Goal: Task Accomplishment & Management: Use online tool/utility

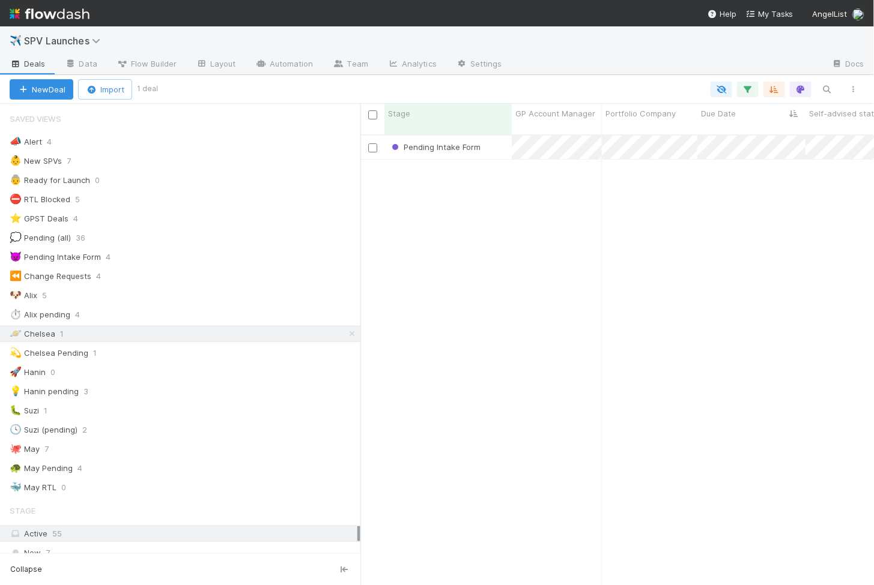
scroll to position [461, 513]
click at [38, 291] on div "🐶 Alix 5" at bounding box center [185, 295] width 351 height 15
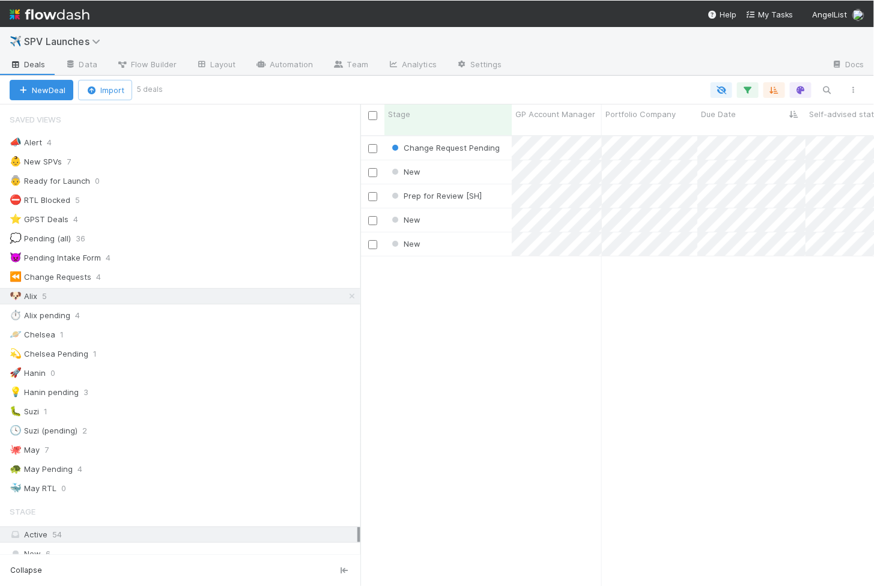
scroll to position [461, 513]
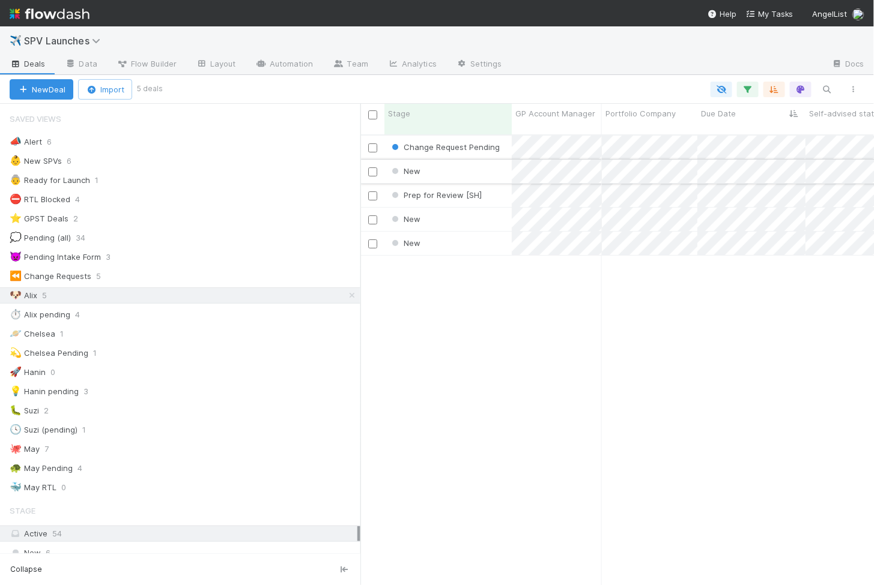
click at [462, 160] on div "New" at bounding box center [447, 171] width 127 height 23
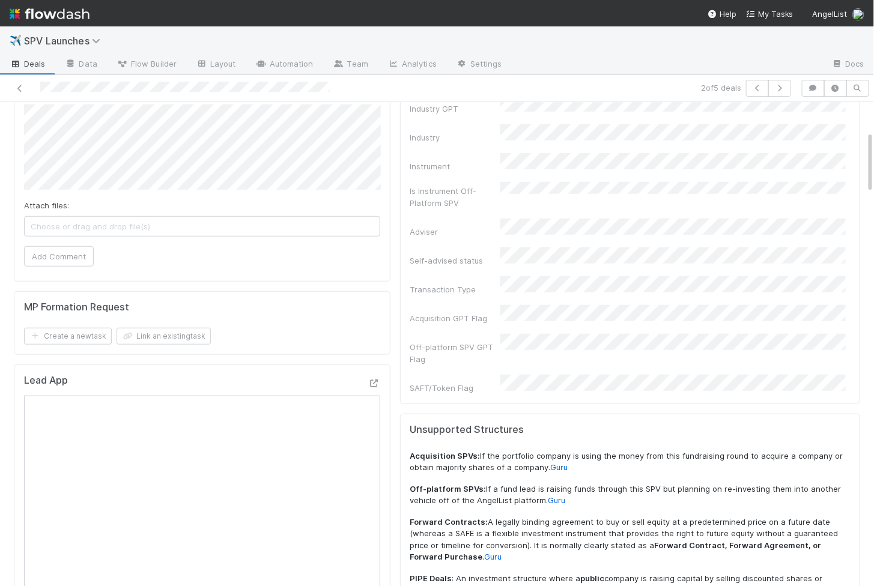
scroll to position [103, 0]
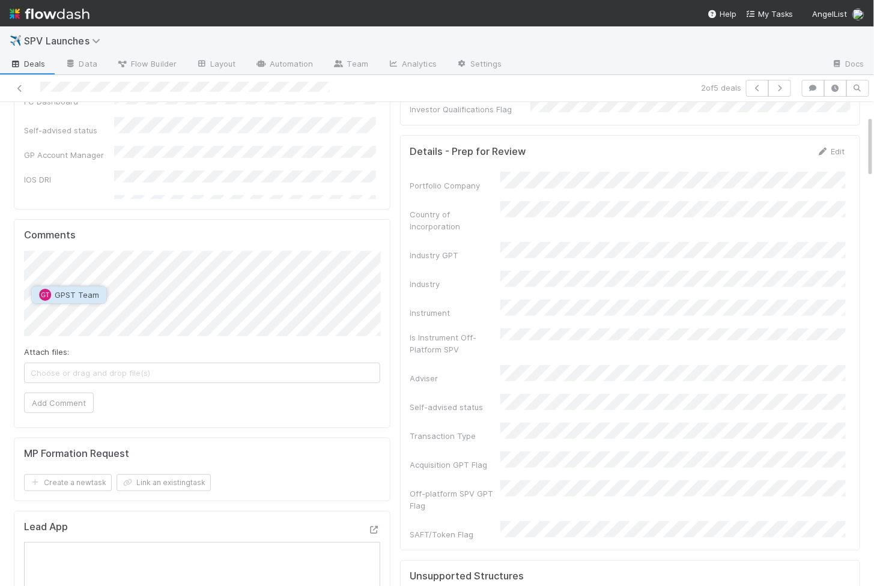
click at [70, 295] on span "GPST Team" at bounding box center [77, 295] width 44 height 10
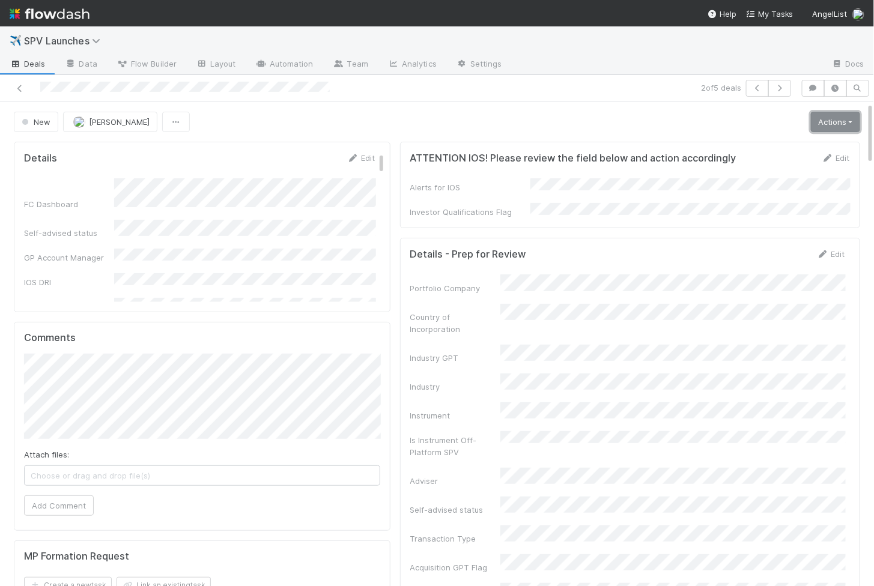
click at [832, 125] on link "Actions" at bounding box center [835, 122] width 49 height 20
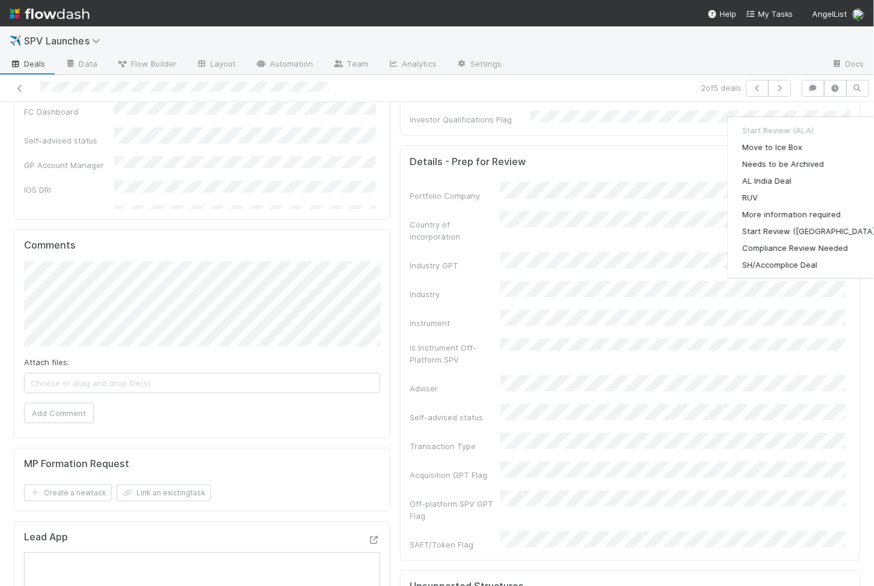
scroll to position [104, 0]
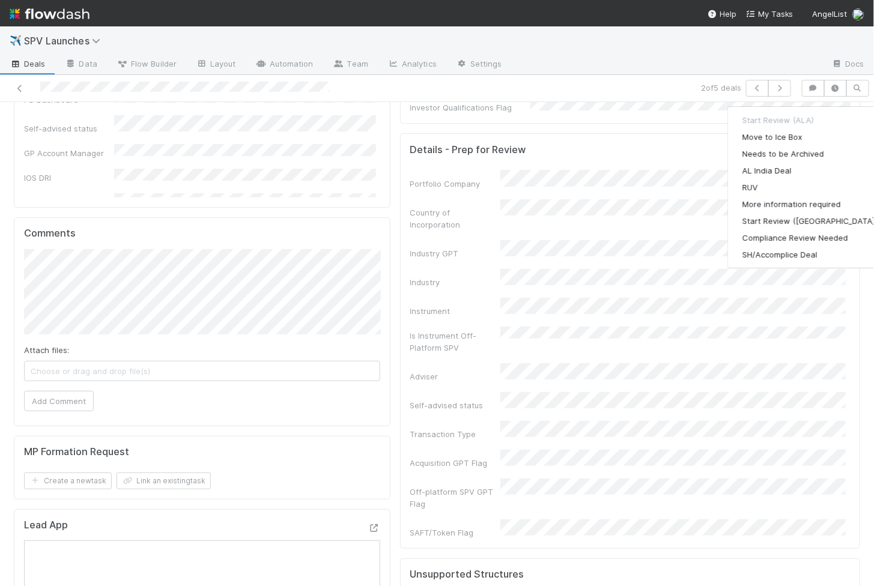
click at [241, 419] on div "Comments Attach files: Choose or drag and drop file(s) Add Comment" at bounding box center [202, 321] width 376 height 209
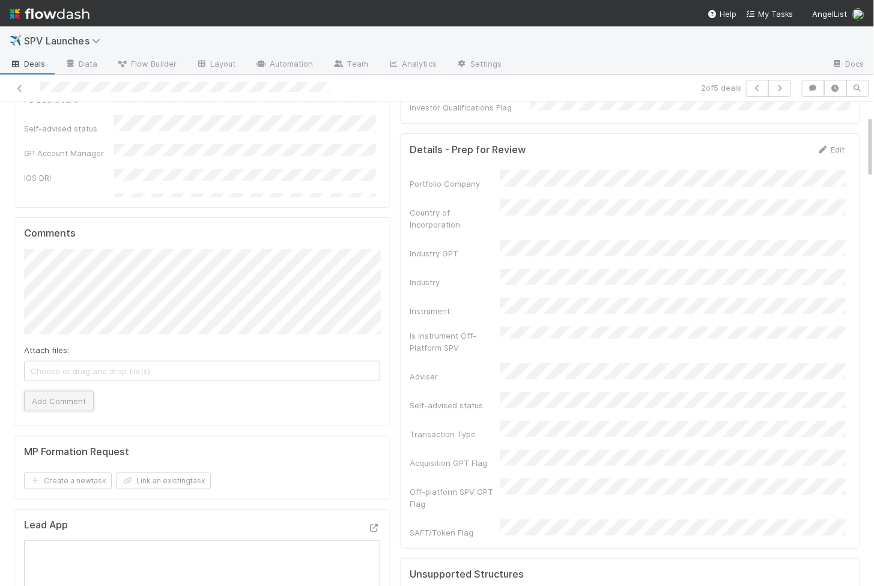
click at [63, 397] on button "Add Comment" at bounding box center [59, 401] width 70 height 20
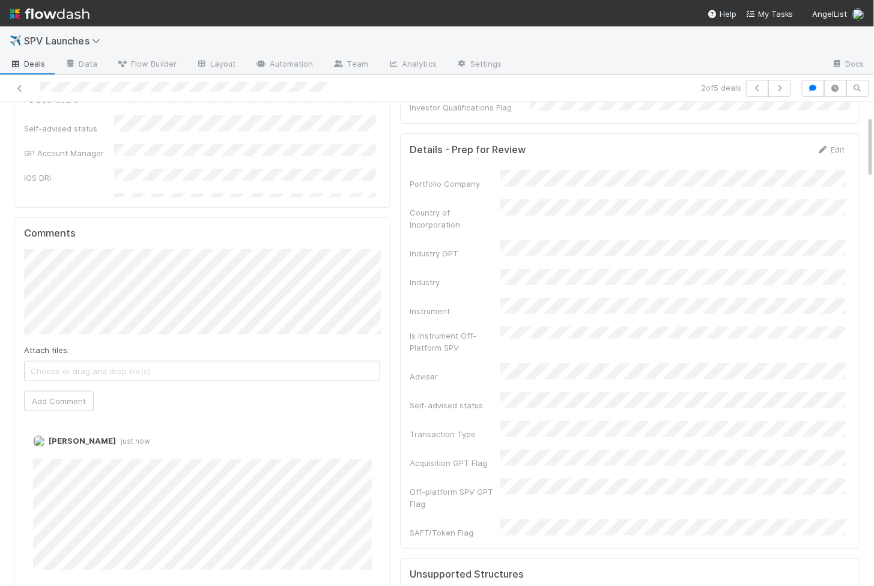
scroll to position [0, 0]
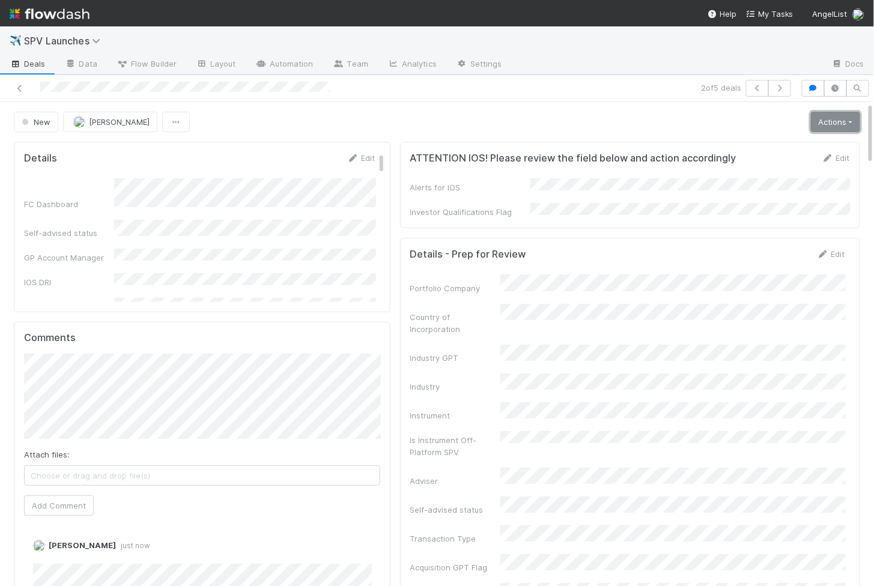
click at [830, 126] on link "Actions" at bounding box center [835, 122] width 49 height 20
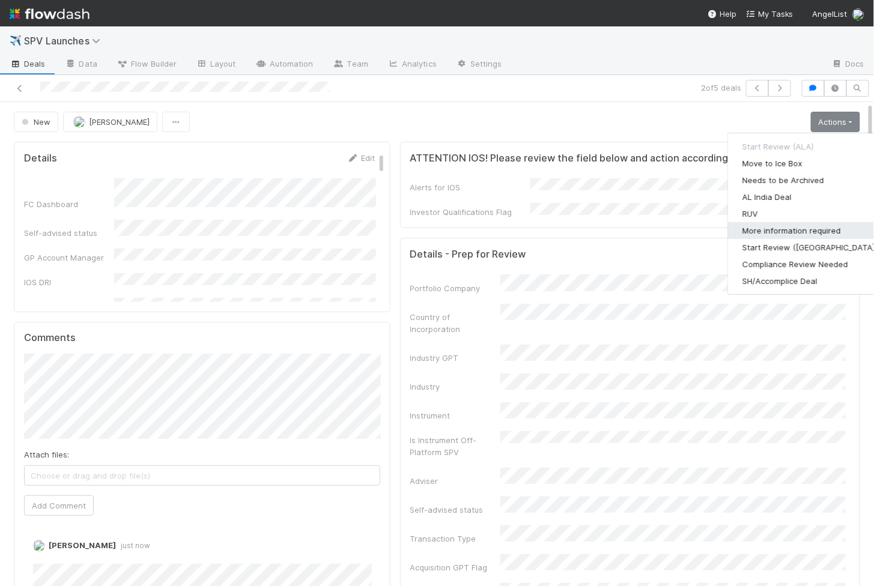
click at [778, 225] on button "More information required" at bounding box center [810, 230] width 164 height 17
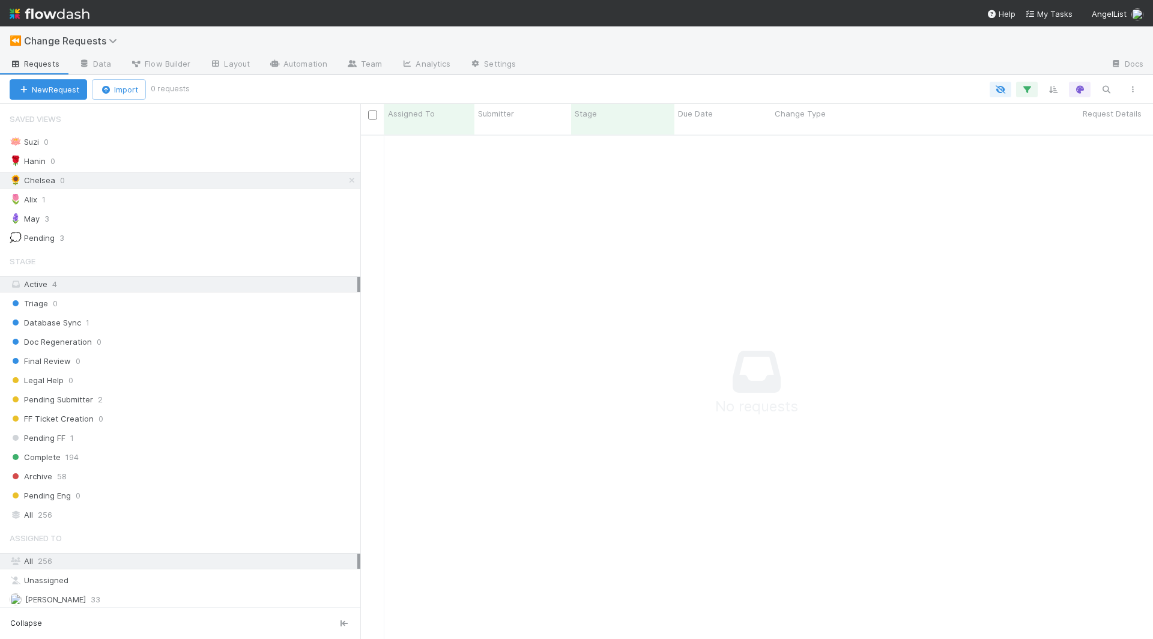
scroll to position [515, 793]
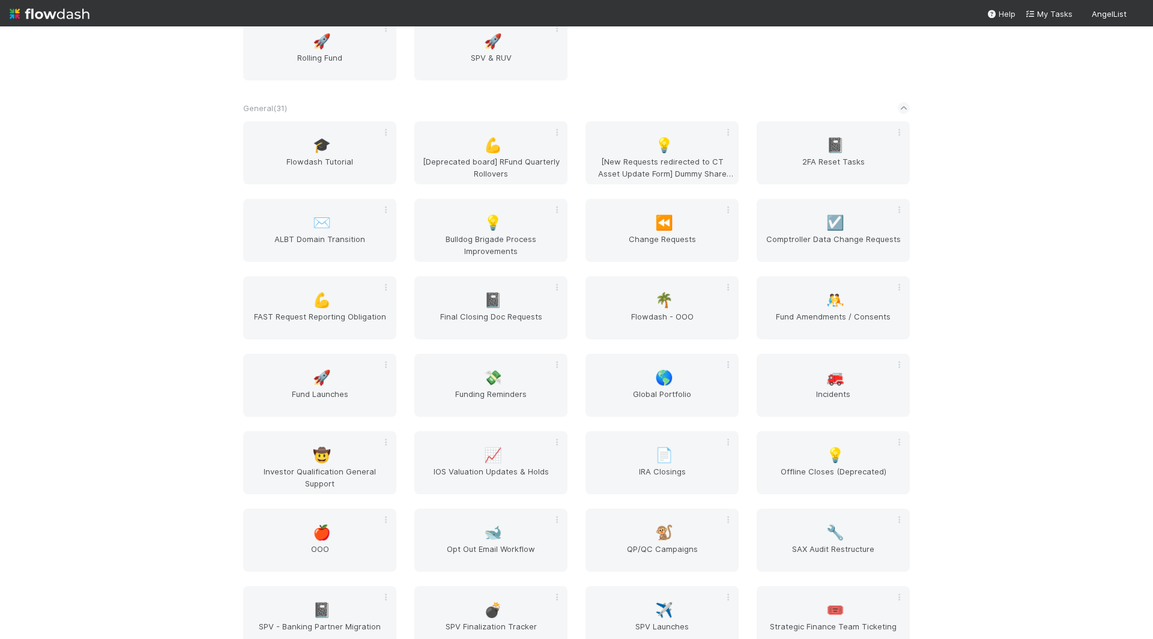
scroll to position [1447, 0]
click at [831, 306] on div "🤼 Fund Amendments / Consents" at bounding box center [833, 305] width 153 height 63
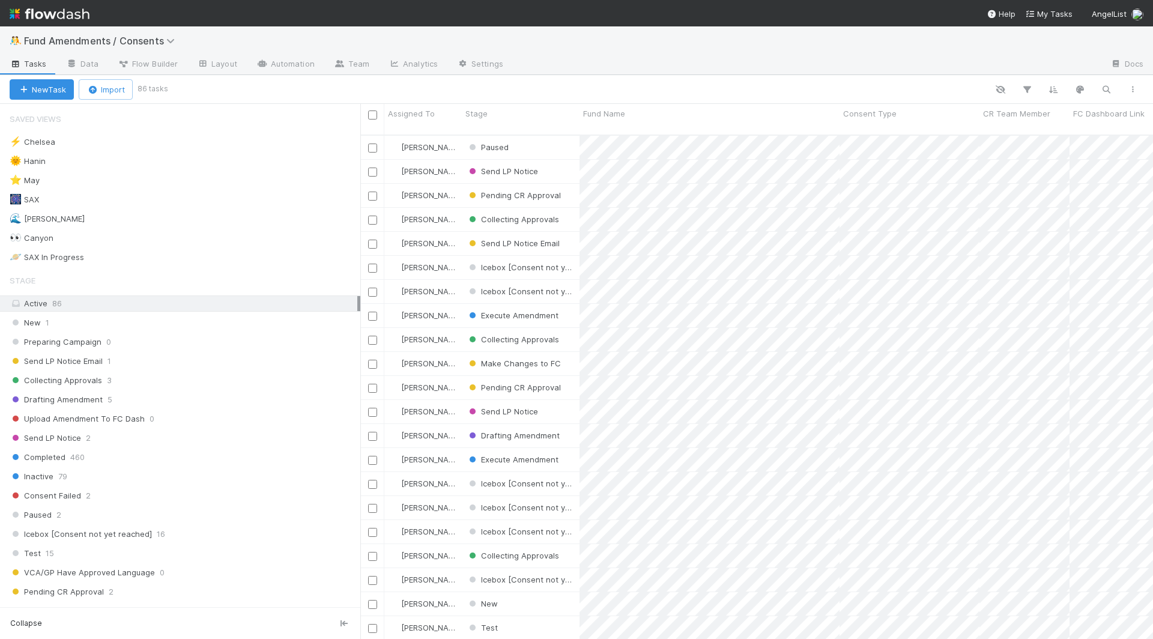
scroll to position [515, 793]
click at [153, 70] on link "Flow Builder" at bounding box center [147, 64] width 79 height 19
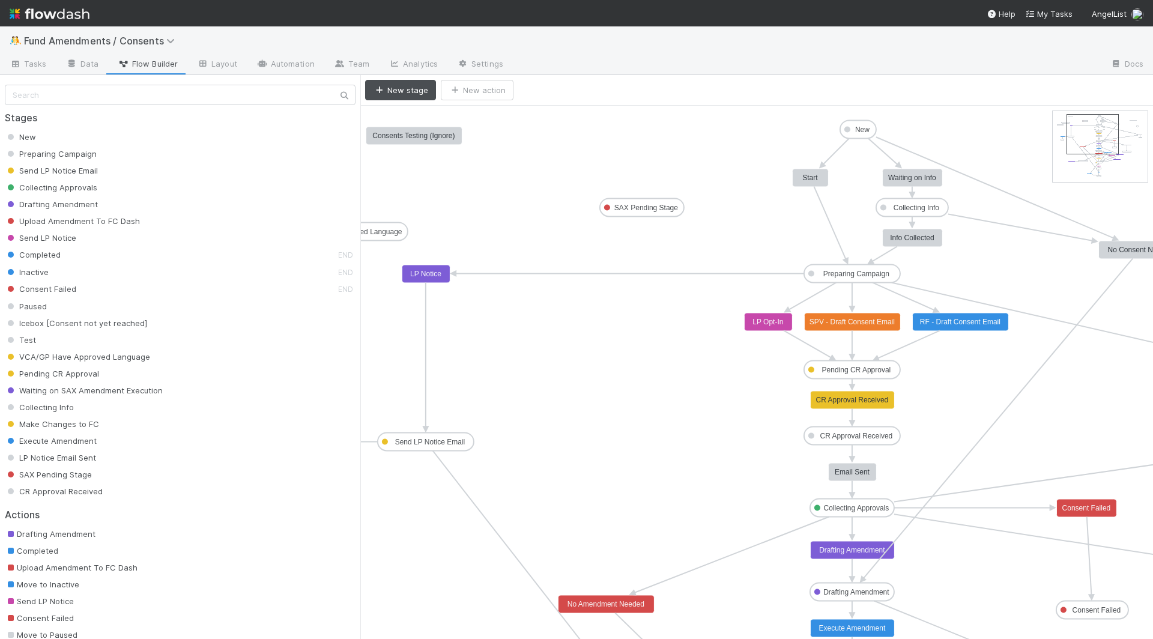
drag, startPoint x: 1076, startPoint y: 131, endPoint x: 1090, endPoint y: 133, distance: 13.9
click at [903, 208] on text "Collecting Info" at bounding box center [916, 208] width 46 height 8
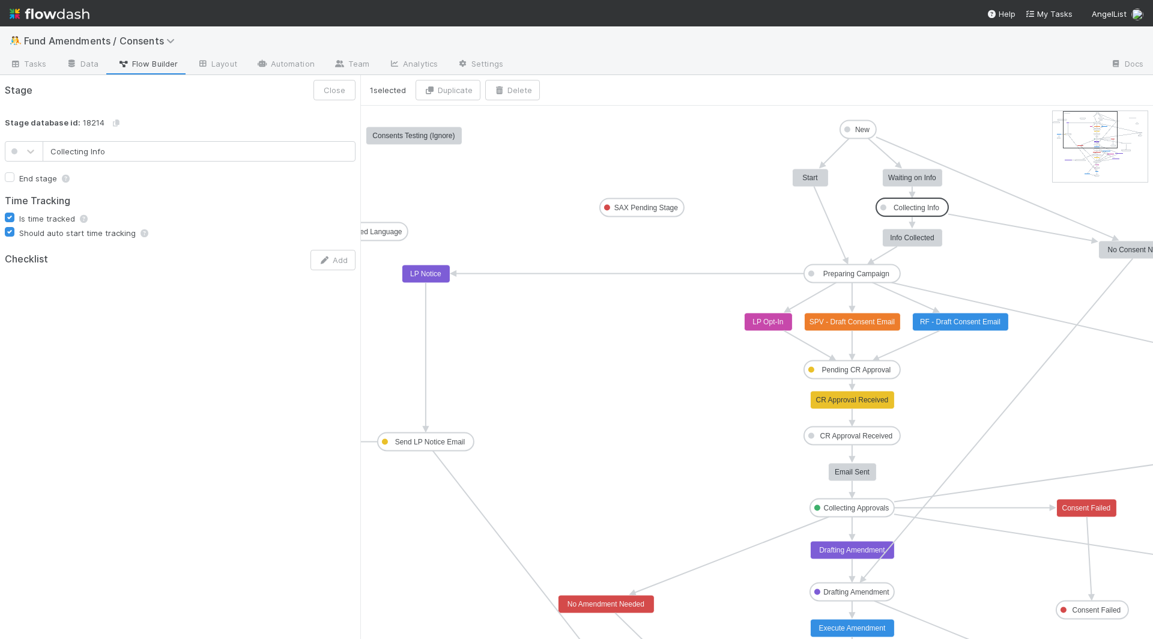
type input "Preparing Campaign"
checkbox input "true"
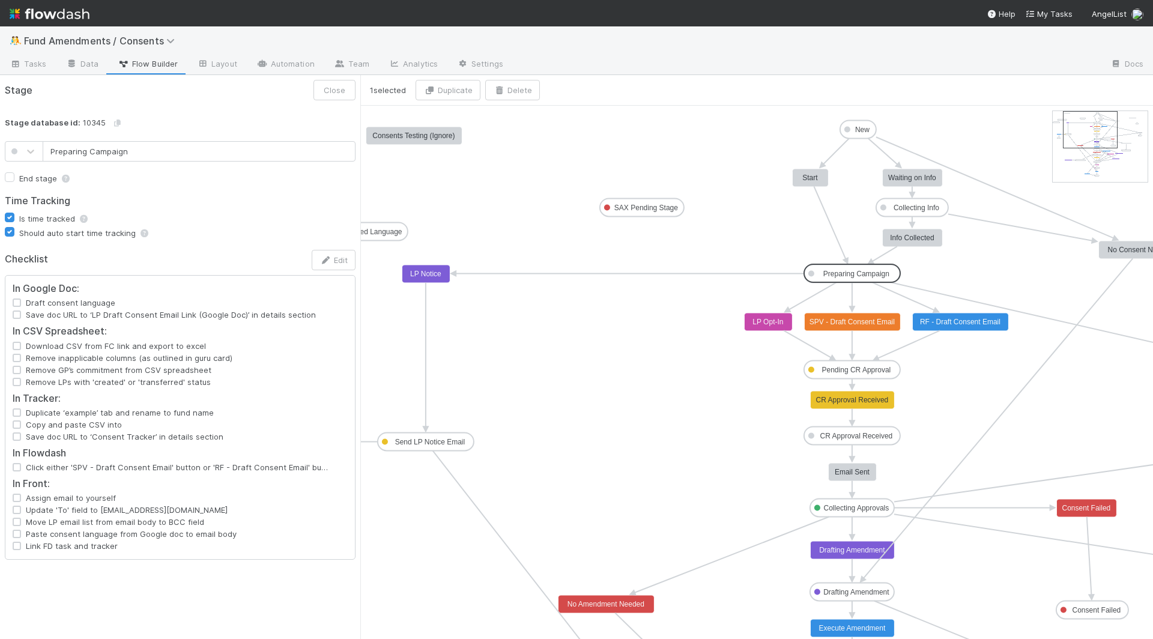
click at [855, 271] on text "Preparing Campaign" at bounding box center [856, 274] width 66 height 8
click at [44, 70] on link "Tasks" at bounding box center [28, 64] width 56 height 19
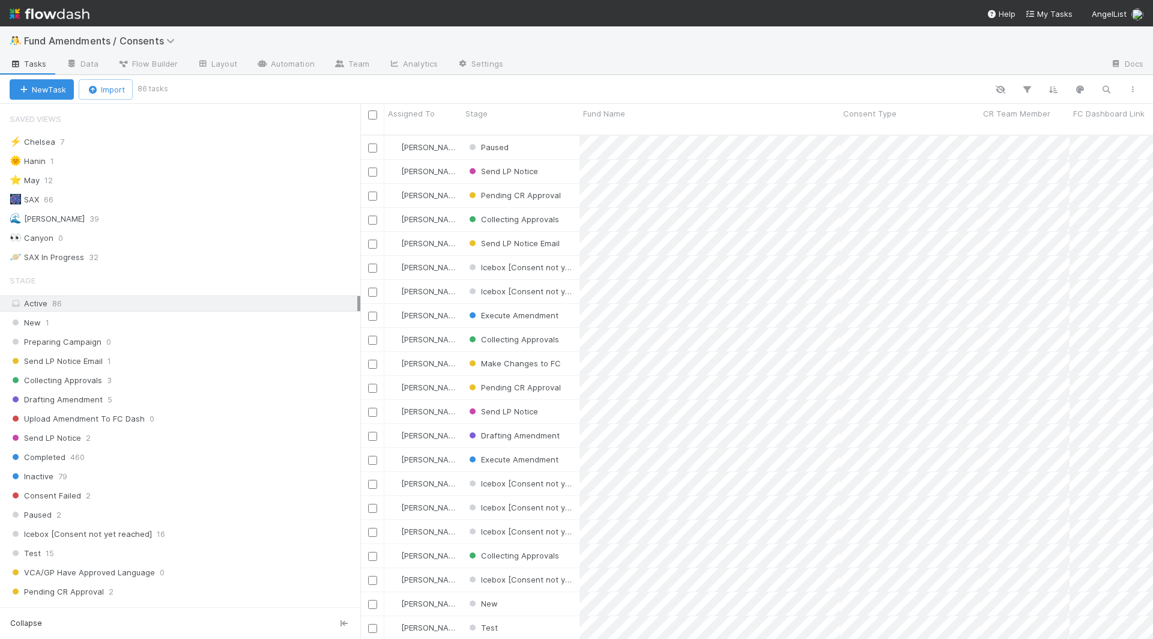
scroll to position [515, 793]
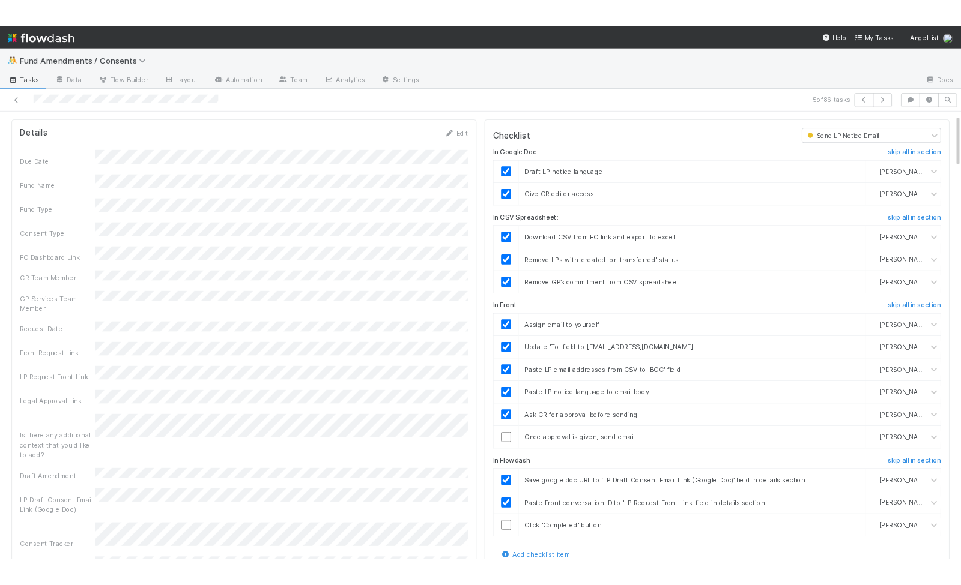
scroll to position [32, 0]
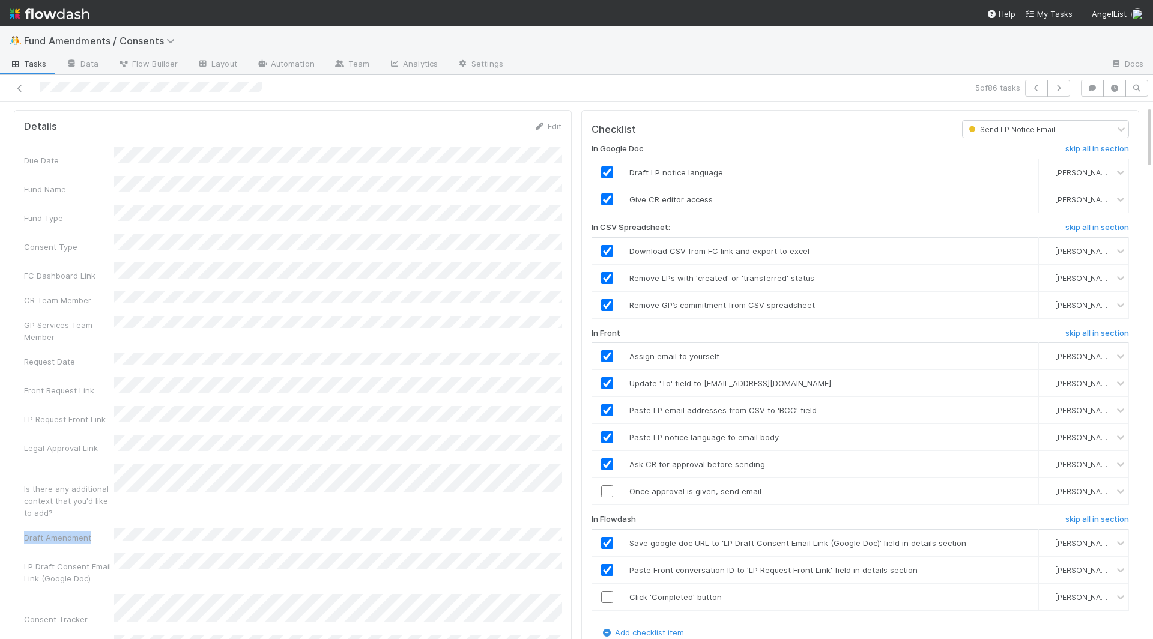
drag, startPoint x: 17, startPoint y: 480, endPoint x: 94, endPoint y: 481, distance: 76.3
click at [94, 481] on div "Details Edit Due Date Fund Name Fund Type Consent Type FC Dashboard Link CR Tea…" at bounding box center [293, 470] width 558 height 721
copy div "Draft Amendment"
